Goal: Navigation & Orientation: Go to known website

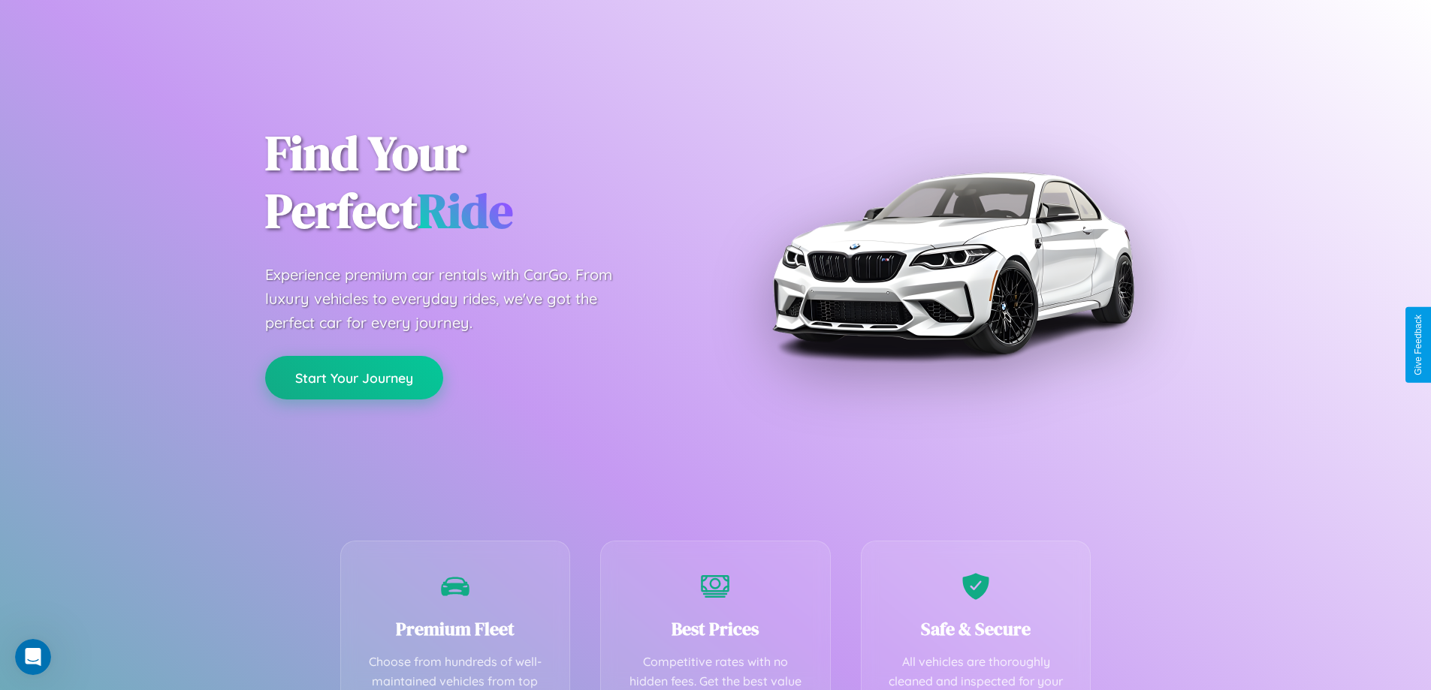
click at [354, 378] on button "Start Your Journey" at bounding box center [354, 378] width 178 height 44
click at [354, 377] on button "Start Your Journey" at bounding box center [354, 378] width 178 height 44
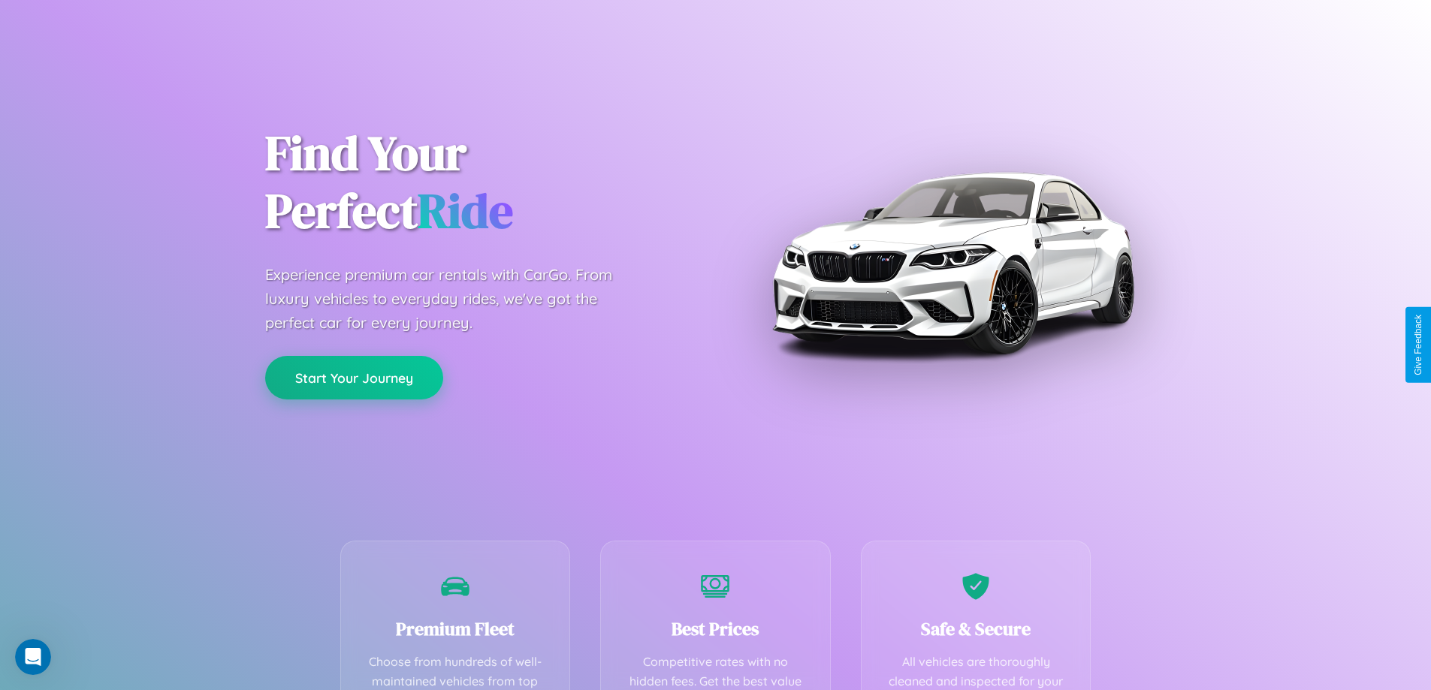
click at [354, 377] on button "Start Your Journey" at bounding box center [354, 378] width 178 height 44
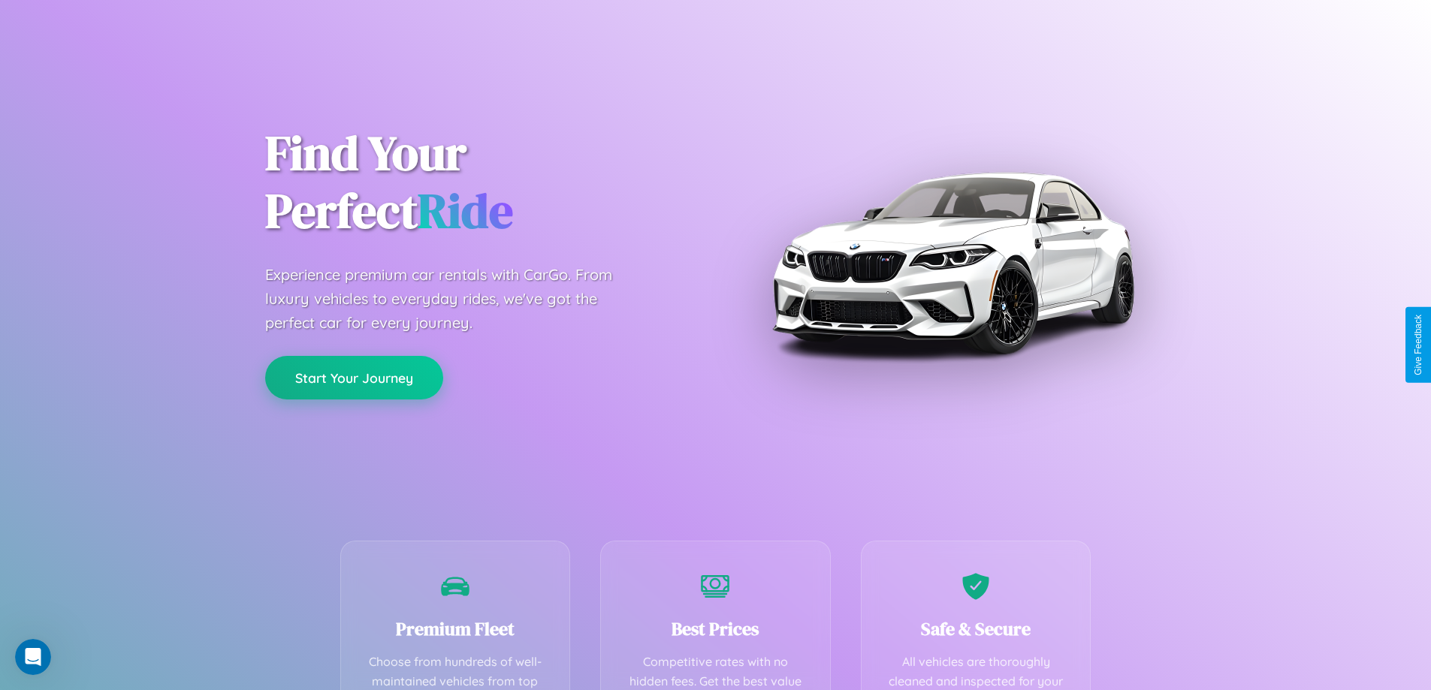
click at [354, 377] on button "Start Your Journey" at bounding box center [354, 378] width 178 height 44
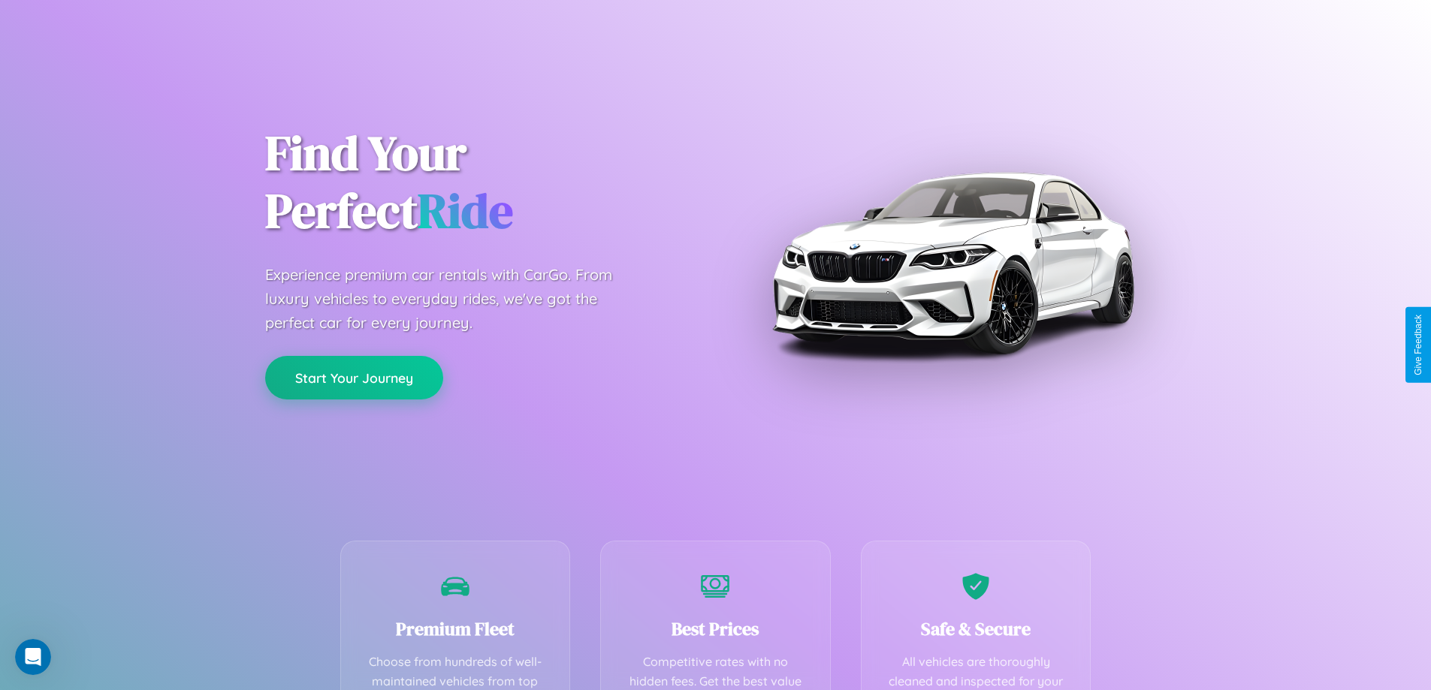
click at [354, 377] on button "Start Your Journey" at bounding box center [354, 378] width 178 height 44
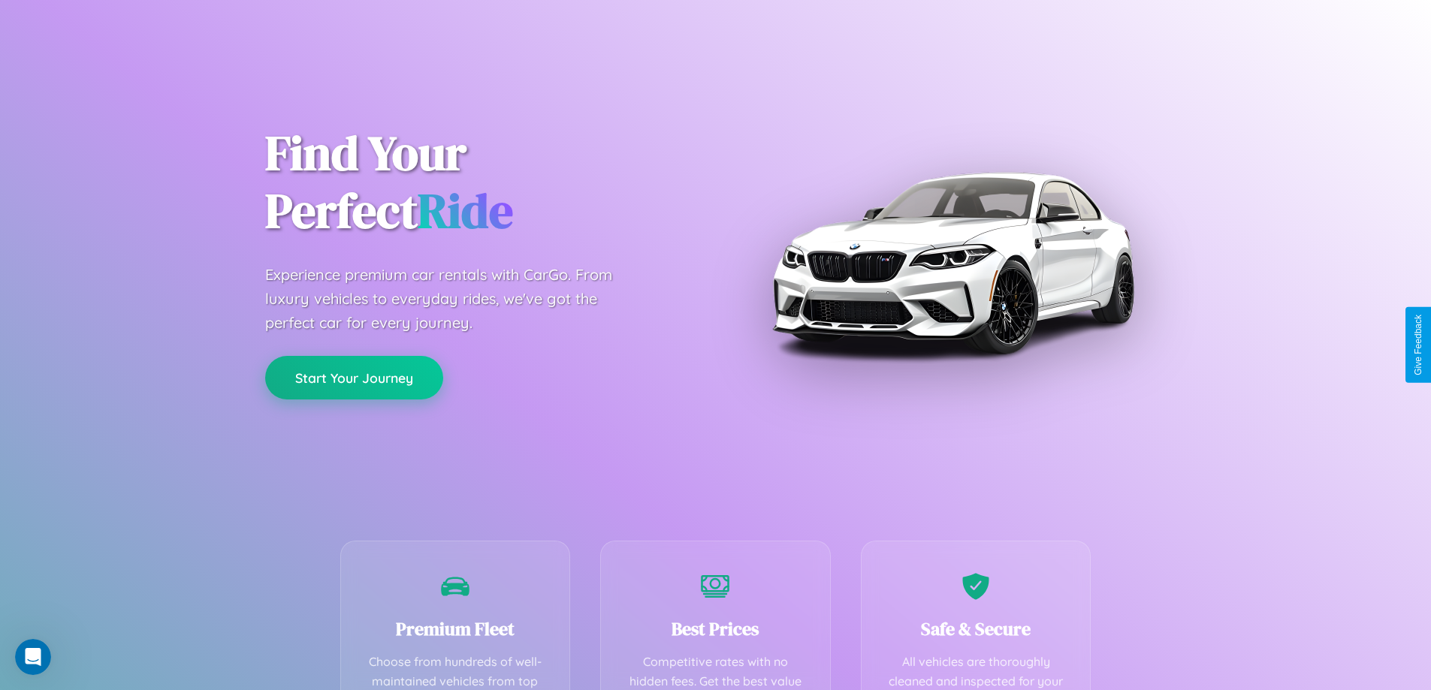
click at [354, 377] on button "Start Your Journey" at bounding box center [354, 378] width 178 height 44
